Goal: Task Accomplishment & Management: Manage account settings

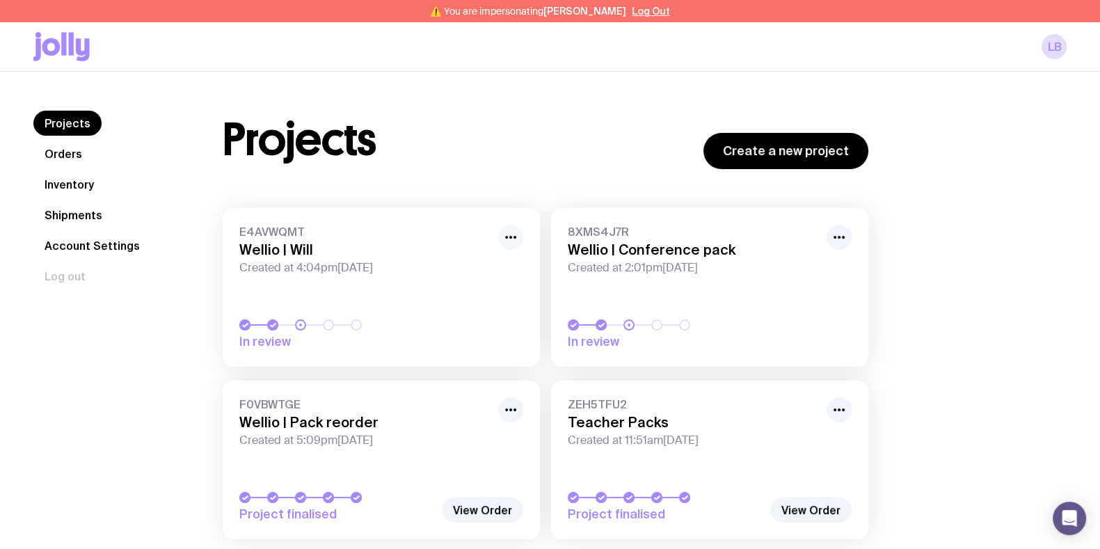
click at [515, 233] on icon "button" at bounding box center [510, 237] width 17 height 17
click at [492, 265] on button "Rename" at bounding box center [478, 268] width 67 height 14
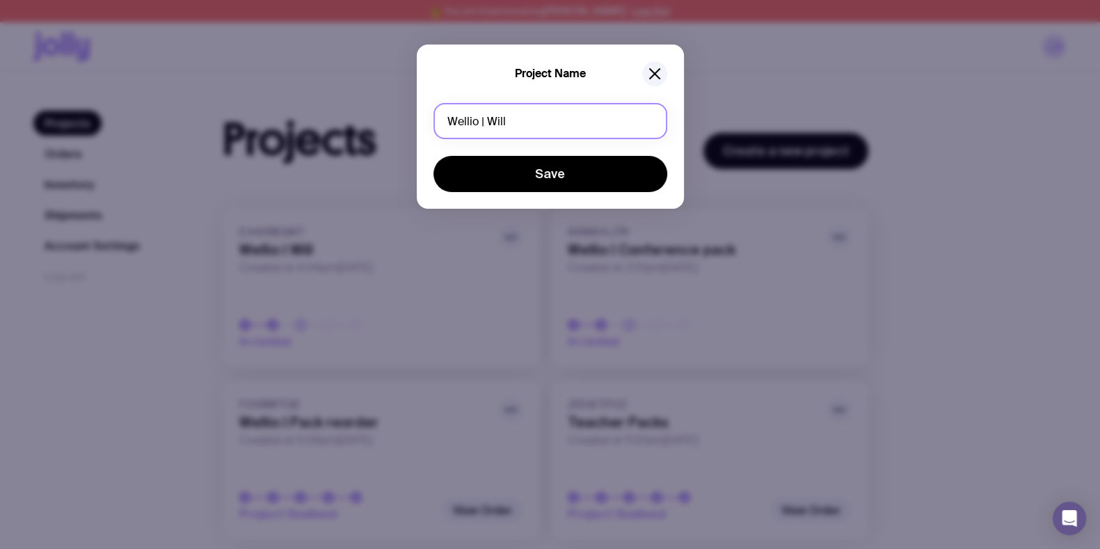
click at [515, 122] on input "Wellio | Will" at bounding box center [550, 121] width 234 height 36
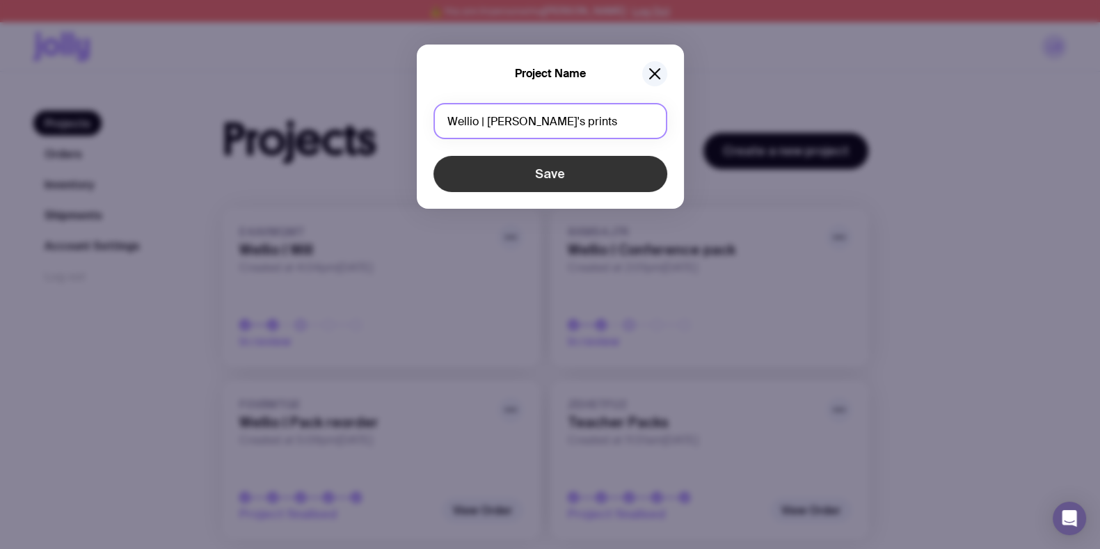
type input "Wellio | Will's prints"
click at [538, 170] on button "Save" at bounding box center [550, 174] width 234 height 36
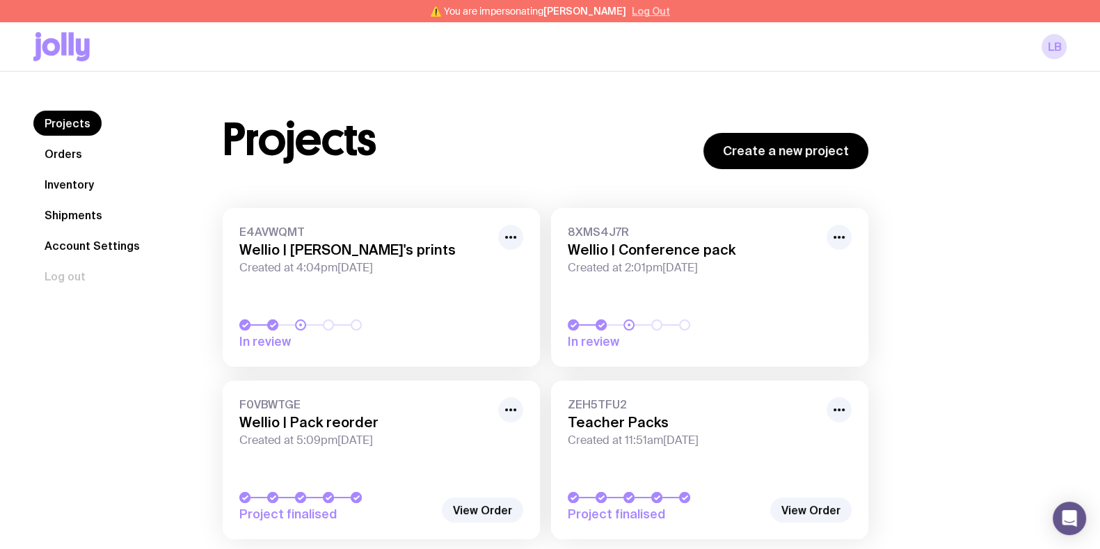
click at [647, 8] on button "Log Out" at bounding box center [651, 11] width 38 height 11
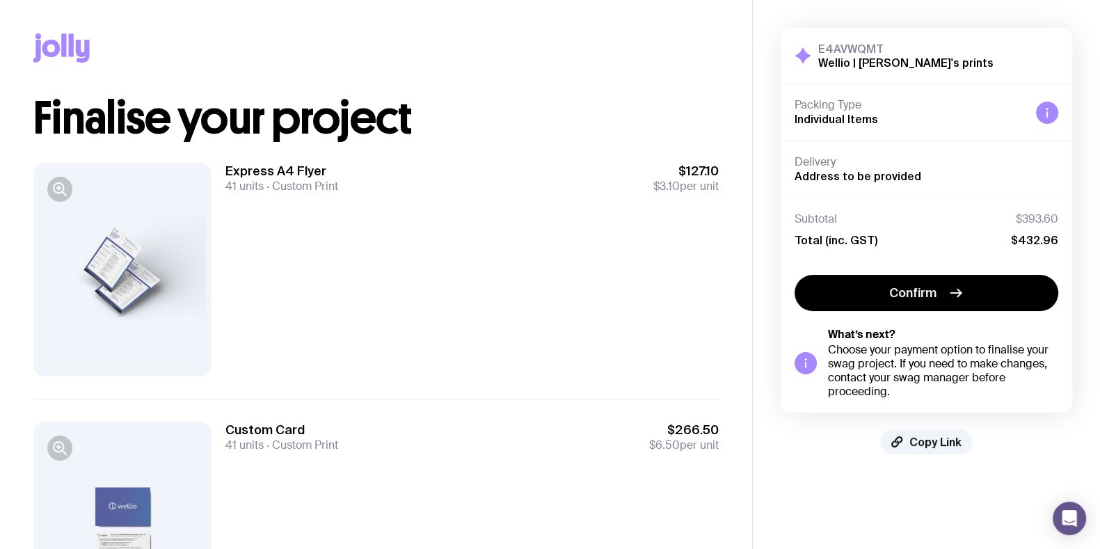
click at [504, 278] on div "Express A4 Flyer 41 units Custom Print $127.10 $3.10 per unit" at bounding box center [471, 270] width 493 height 214
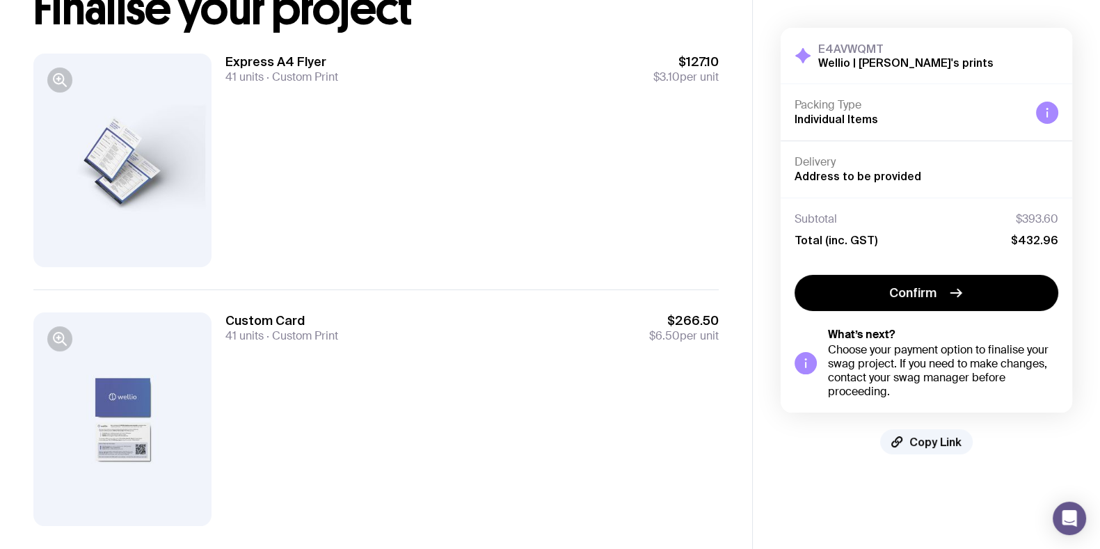
scroll to position [136, 0]
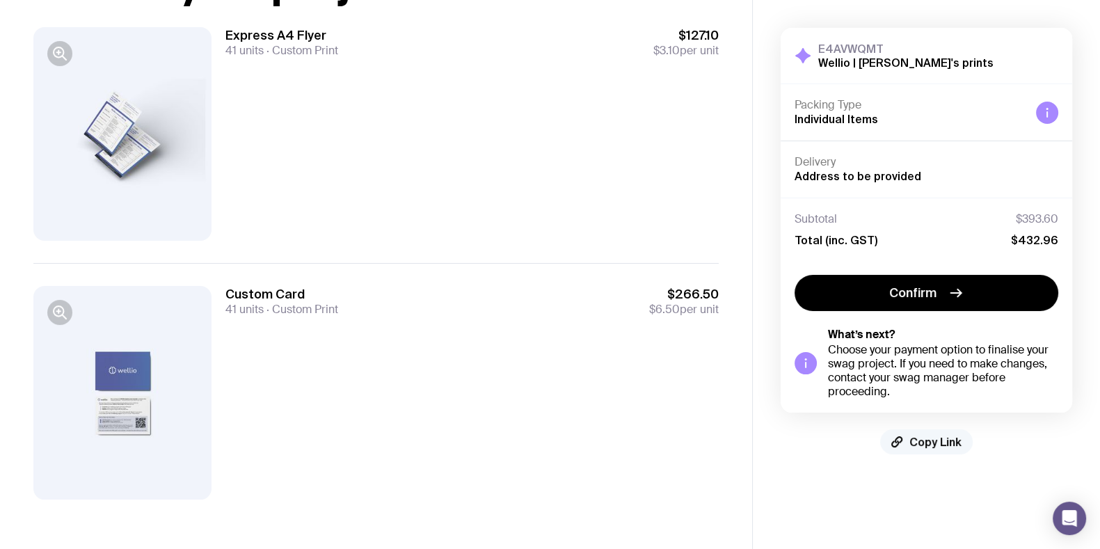
click at [931, 431] on button "Copy Link" at bounding box center [926, 441] width 93 height 25
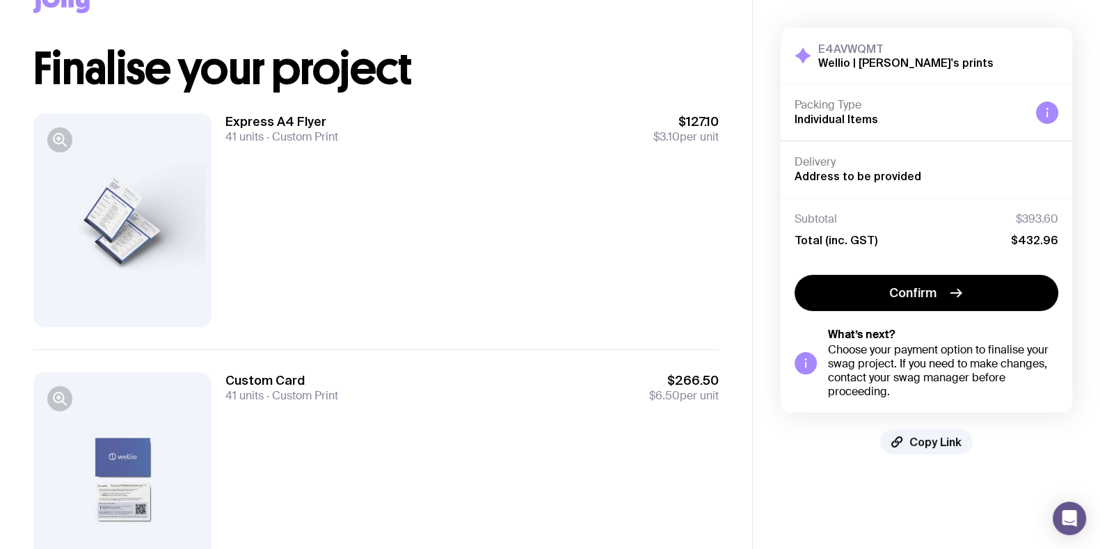
scroll to position [0, 0]
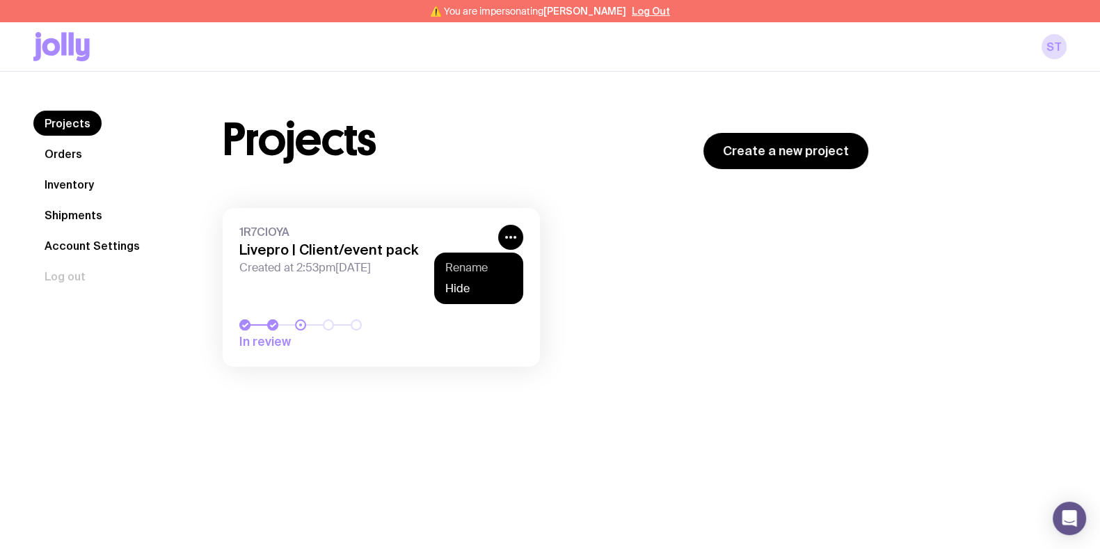
click at [476, 270] on button "Rename" at bounding box center [478, 268] width 67 height 14
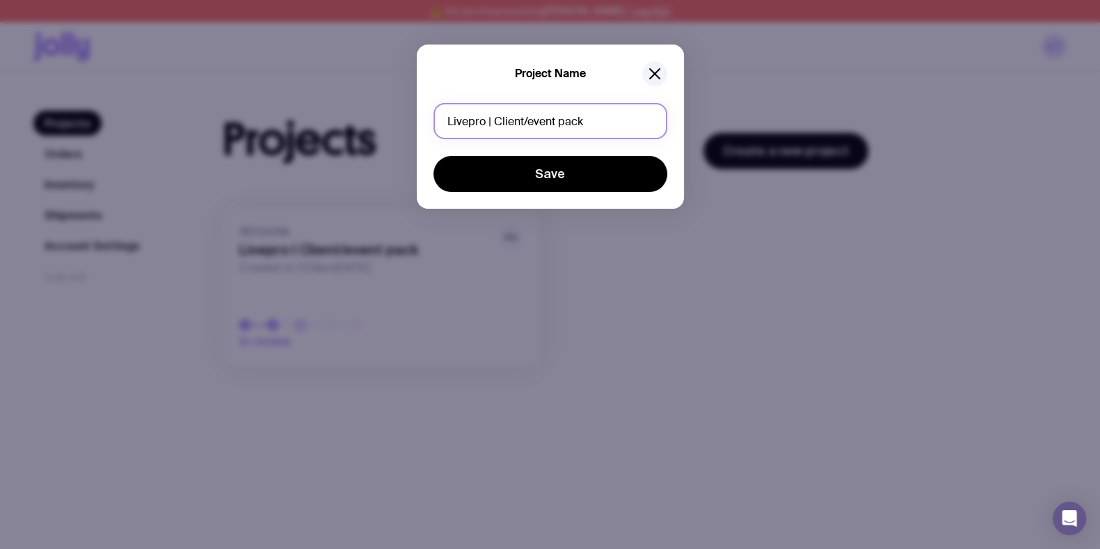
drag, startPoint x: 598, startPoint y: 122, endPoint x: 494, endPoint y: 122, distance: 104.3
click at [494, 122] on input "Livepro | Client/event pack" at bounding box center [550, 121] width 234 height 36
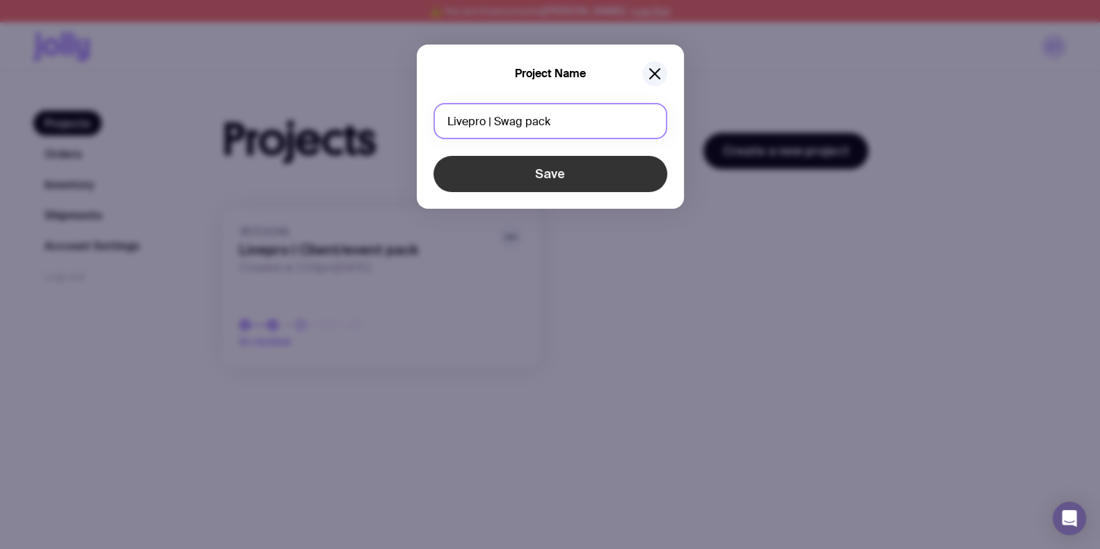
type input "Livepro | Swag pack"
click at [608, 184] on button "Save" at bounding box center [550, 174] width 234 height 36
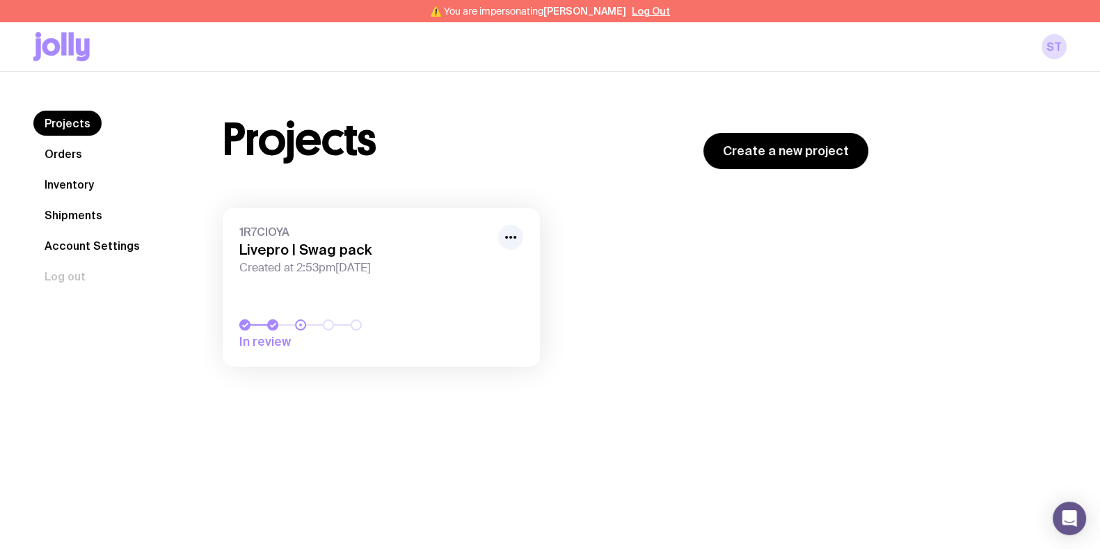
click at [659, 241] on div "1R7CIOYA Livepro | Swag pack Created at 2:53pm, Tue 5th Aug 2025 In review Load…" at bounding box center [546, 294] width 646 height 173
click at [639, 8] on button "Log Out" at bounding box center [651, 11] width 38 height 11
click at [517, 241] on icon "button" at bounding box center [510, 237] width 17 height 17
click at [501, 267] on button "Rename" at bounding box center [478, 268] width 67 height 14
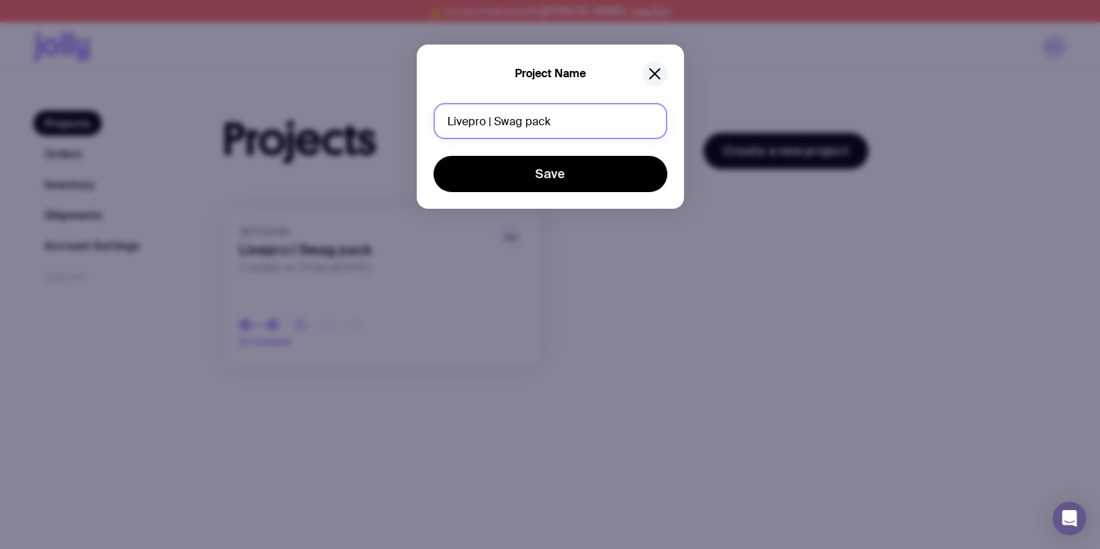
click at [525, 115] on input "Livepro | Swag pack" at bounding box center [550, 121] width 234 height 36
drag, startPoint x: 530, startPoint y: 122, endPoint x: 494, endPoint y: 120, distance: 36.2
click at [494, 120] on input "Livepro | Swag pack" at bounding box center [550, 121] width 234 height 36
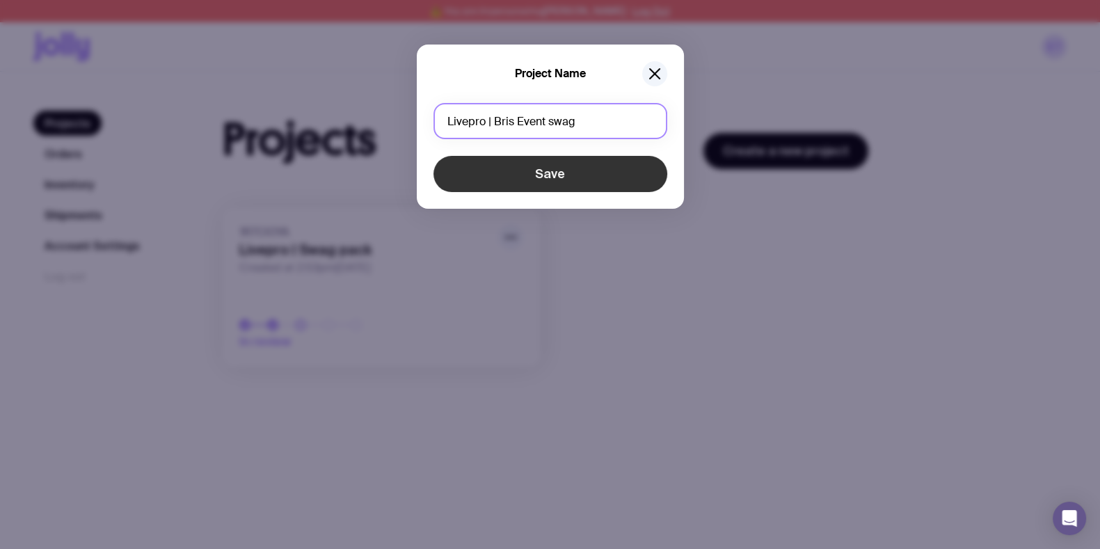
type input "Livepro | Bris Event swag"
click at [544, 168] on button "Save" at bounding box center [550, 174] width 234 height 36
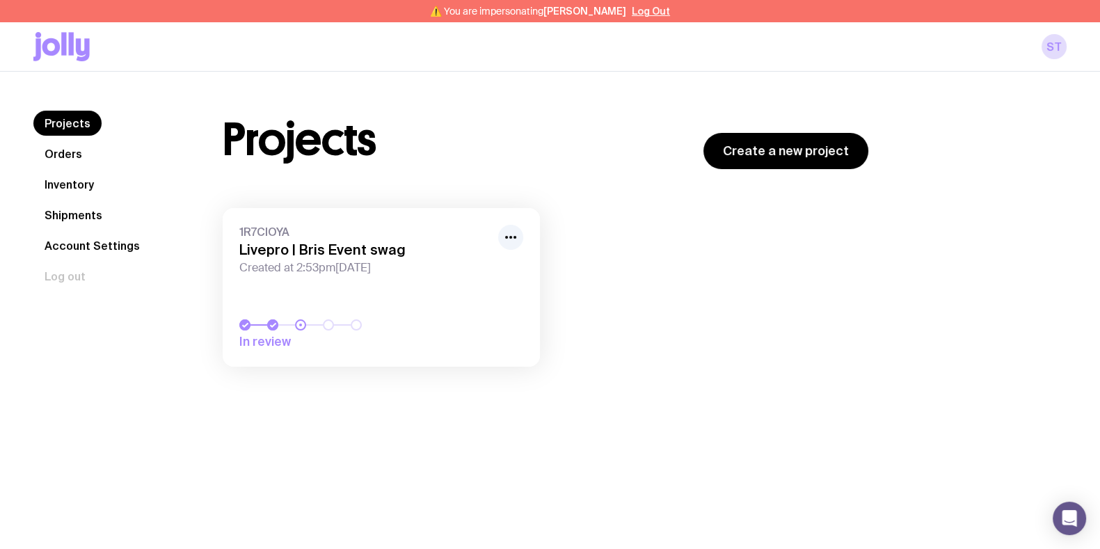
click at [644, 8] on button "Log Out" at bounding box center [651, 11] width 38 height 11
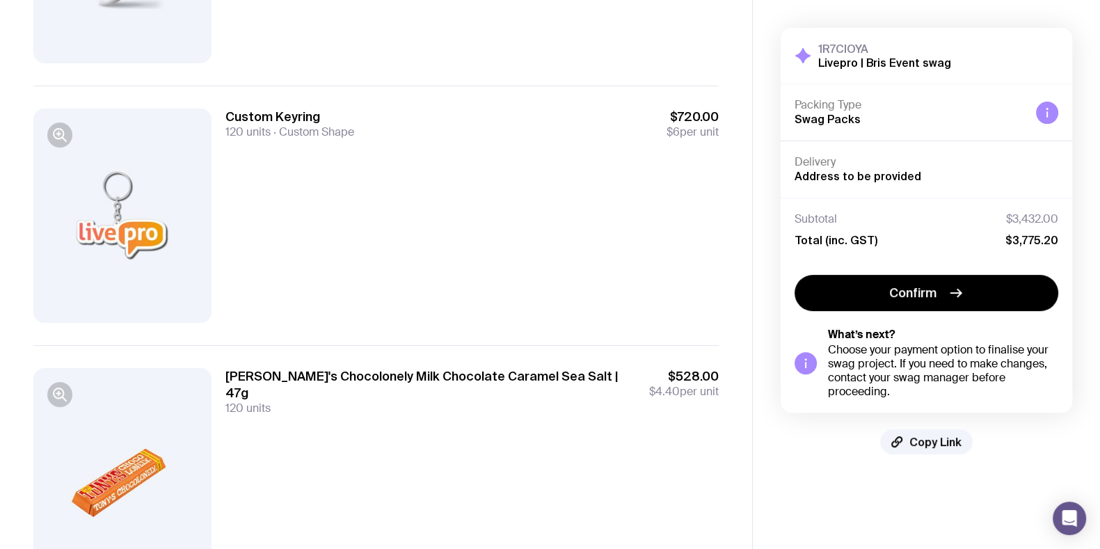
scroll to position [608, 0]
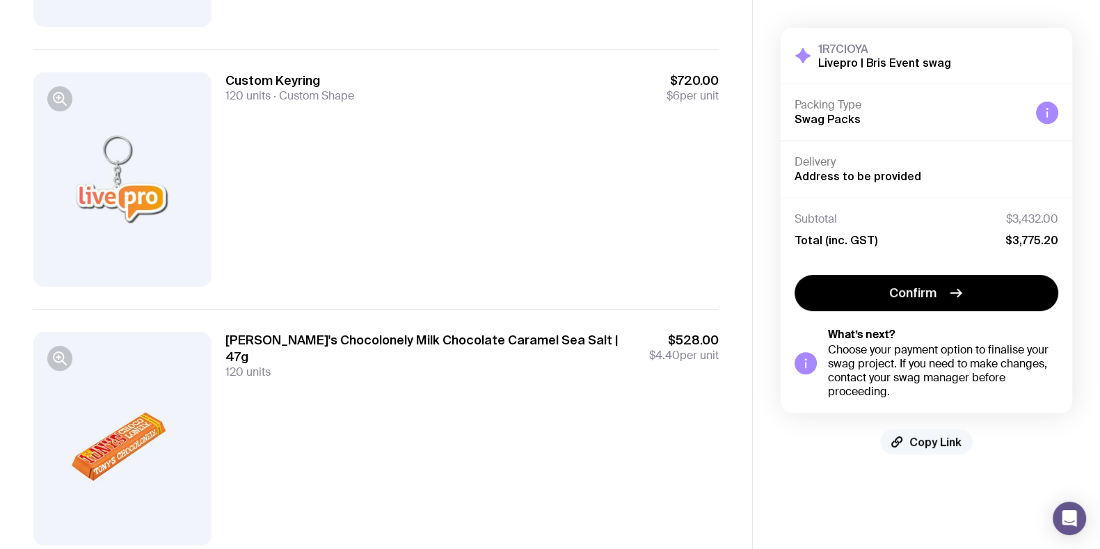
click at [912, 437] on span "Copy Link" at bounding box center [935, 442] width 52 height 14
